Goal: Check status: Check status

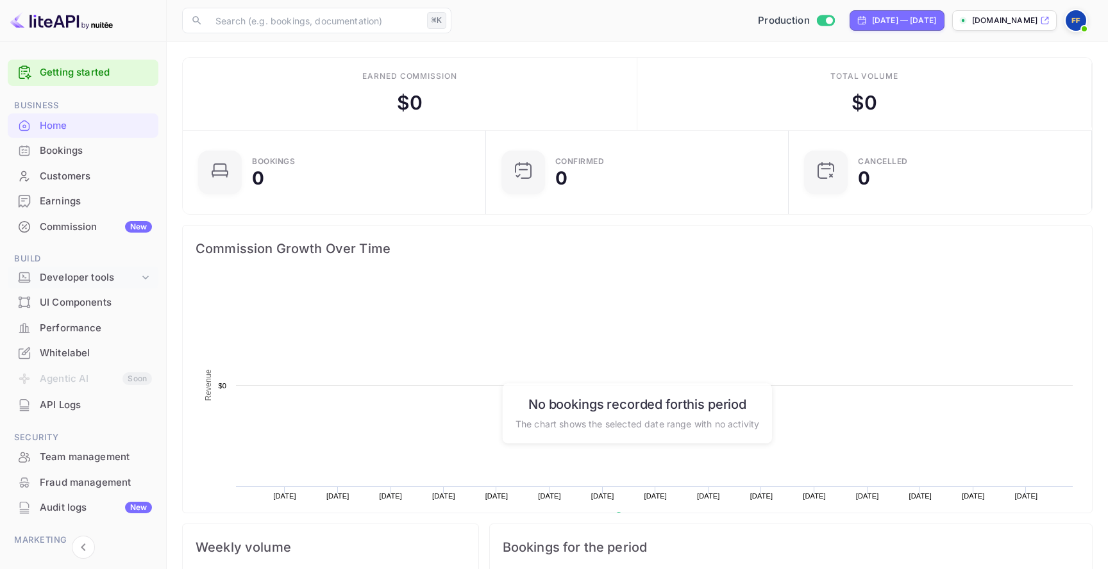
scroll to position [208, 296]
click at [94, 155] on div "Bookings" at bounding box center [96, 151] width 112 height 15
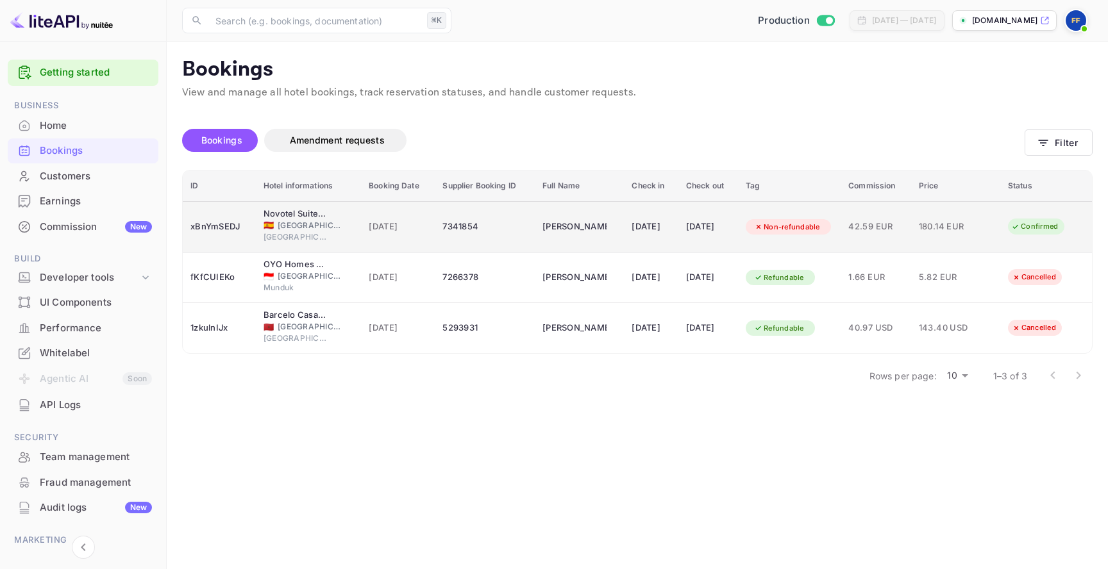
click at [314, 226] on span "Spain" at bounding box center [310, 226] width 64 height 12
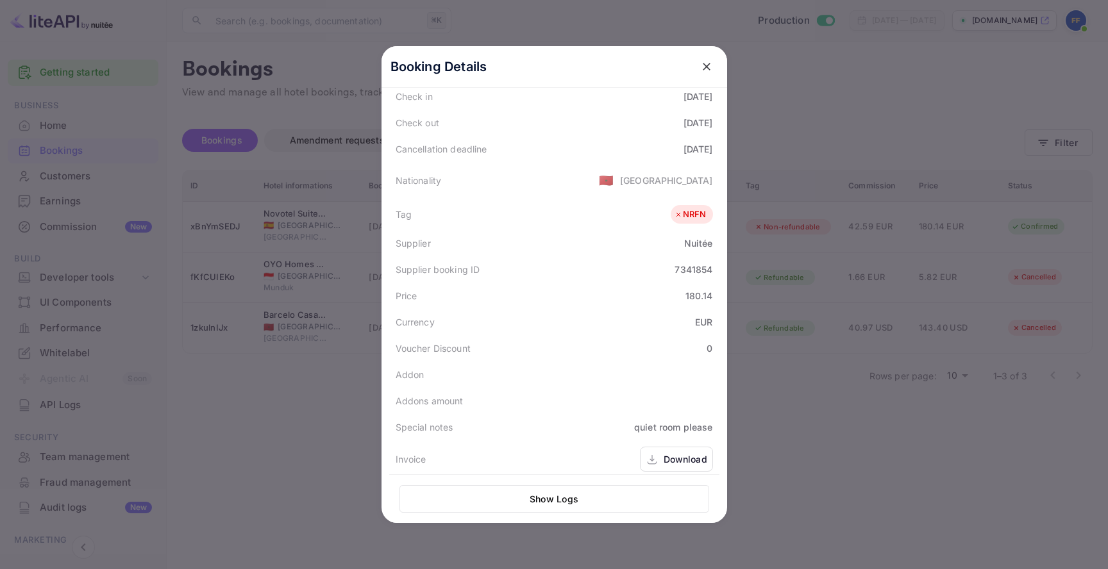
scroll to position [239, 0]
drag, startPoint x: 684, startPoint y: 298, endPoint x: 709, endPoint y: 314, distance: 29.4
click at [709, 314] on div "Status CONFIRMED Booking ID xBnYmSEDJ Hotel confirmation code PJRDDTHH Hotel ci…" at bounding box center [554, 206] width 330 height 622
click at [709, 314] on div "Currency EUR" at bounding box center [554, 323] width 330 height 26
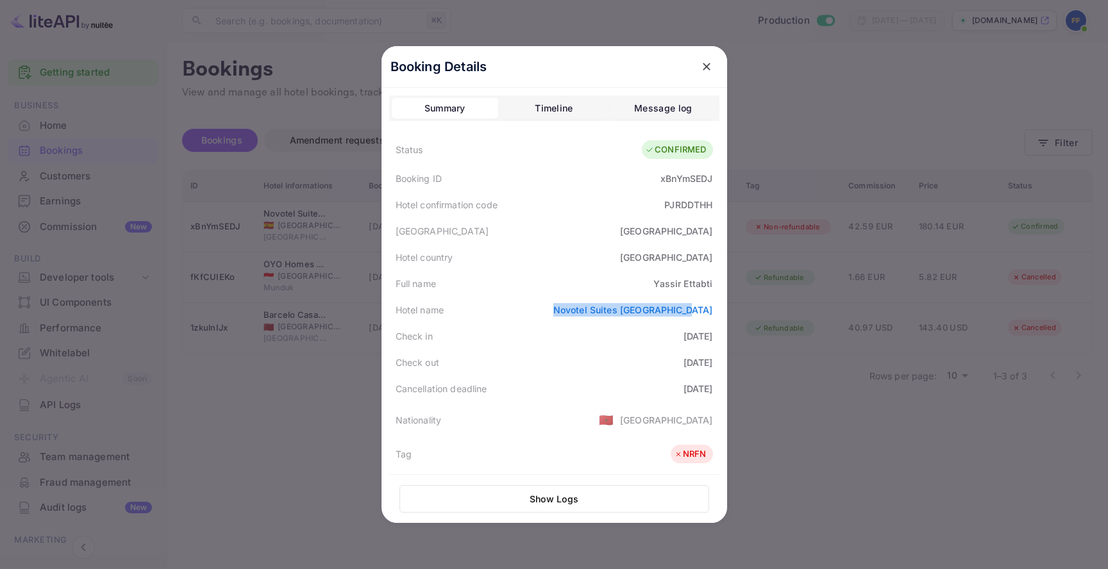
drag, startPoint x: 580, startPoint y: 308, endPoint x: 714, endPoint y: 316, distance: 134.3
click at [714, 316] on div "Hotel name Novotel Suites Malaga Centro" at bounding box center [554, 310] width 330 height 26
click at [687, 308] on link "Novotel Suites Malaga Centro" at bounding box center [633, 310] width 160 height 11
click at [579, 301] on div "Hotel name Novotel Suites Malaga Centro" at bounding box center [554, 310] width 330 height 26
drag, startPoint x: 581, startPoint y: 307, endPoint x: 712, endPoint y: 315, distance: 131.1
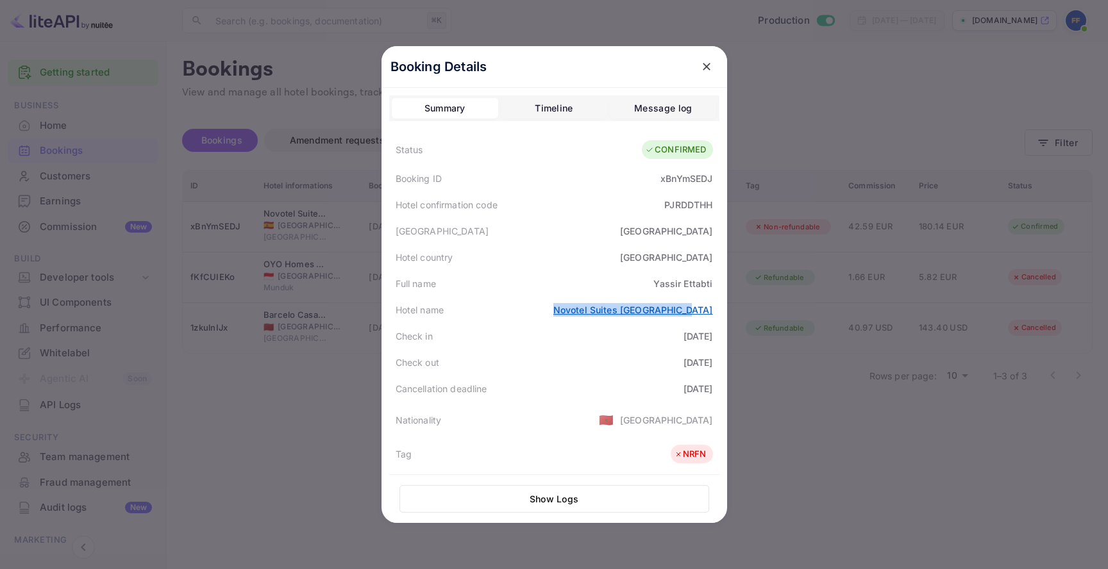
click at [712, 315] on div "Hotel name Novotel Suites Malaga Centro" at bounding box center [554, 310] width 330 height 26
copy link "Novotel Suites Malaga Centro"
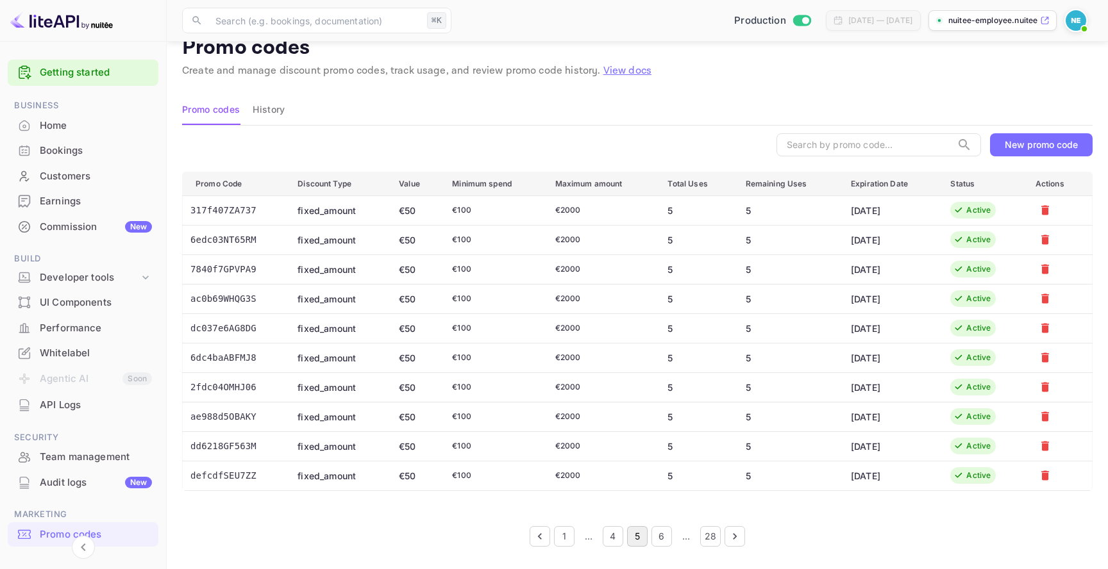
scroll to position [49, 0]
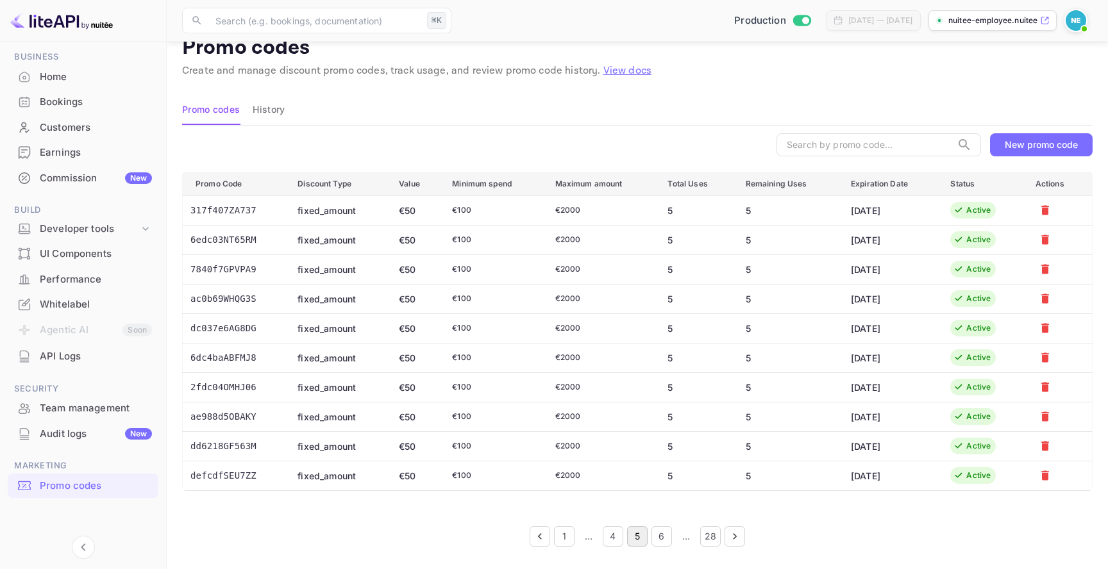
click at [1072, 21] on img at bounding box center [1076, 20] width 21 height 21
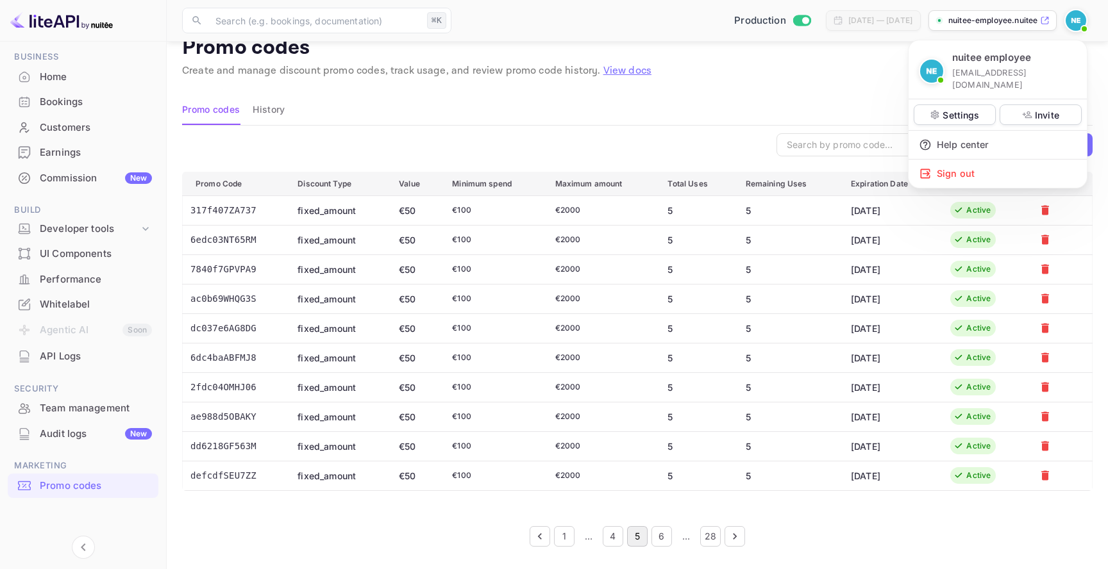
click at [1078, 19] on div at bounding box center [554, 284] width 1108 height 569
